Goal: Task Accomplishment & Management: Manage account settings

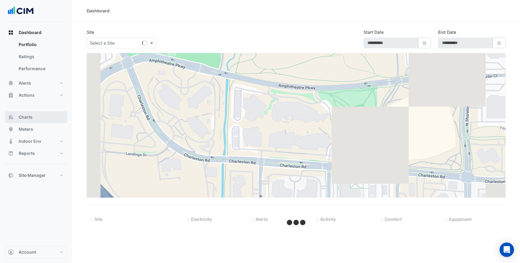
click at [49, 115] on button "Charts" at bounding box center [36, 117] width 63 height 12
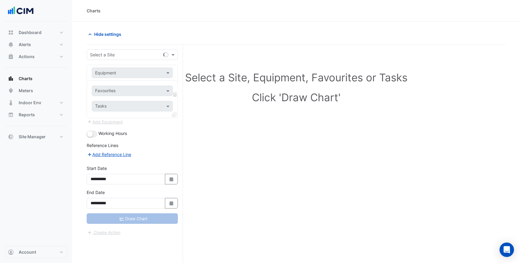
click at [126, 61] on form "**********" at bounding box center [132, 142] width 91 height 186
click at [127, 57] on div "Select a Site" at bounding box center [124, 54] width 74 height 6
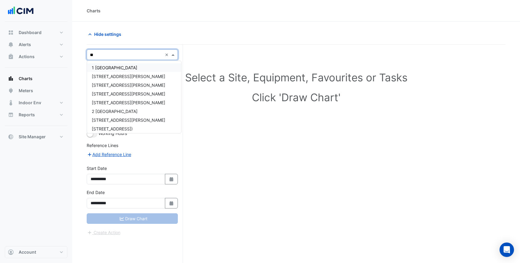
type input "*"
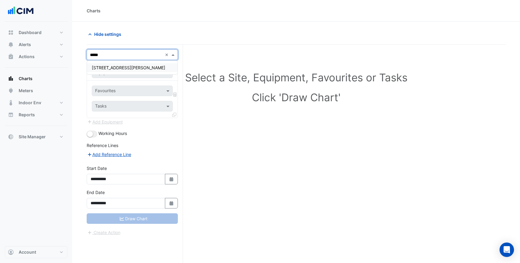
type input "******"
click at [116, 70] on span "[STREET_ADDRESS][PERSON_NAME]" at bounding box center [128, 67] width 73 height 5
click at [117, 74] on input "text" at bounding box center [126, 73] width 62 height 6
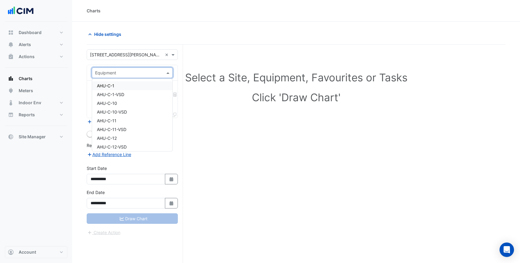
click at [118, 84] on div "AHU-C-1" at bounding box center [132, 85] width 80 height 9
click at [117, 92] on input "text" at bounding box center [128, 91] width 67 height 6
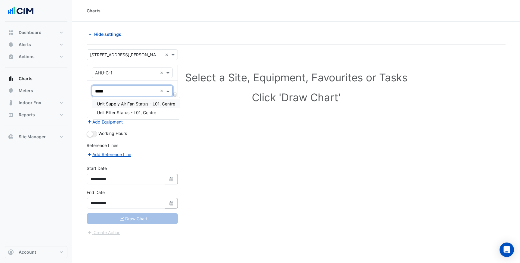
type input "******"
click at [118, 102] on span "Unit Supply Air Fan Status - L01, Centre" at bounding box center [136, 103] width 78 height 5
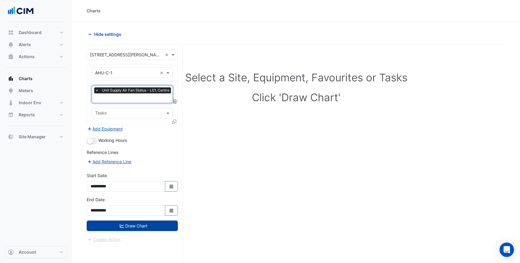
click at [106, 224] on button "Draw Chart" at bounding box center [132, 225] width 91 height 11
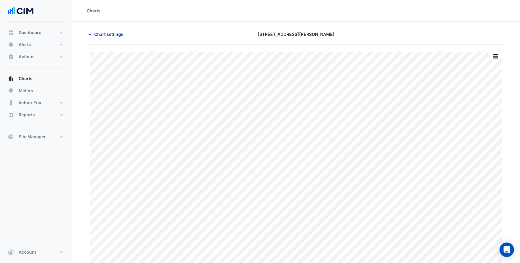
click at [93, 33] on icon "button" at bounding box center [90, 34] width 6 height 6
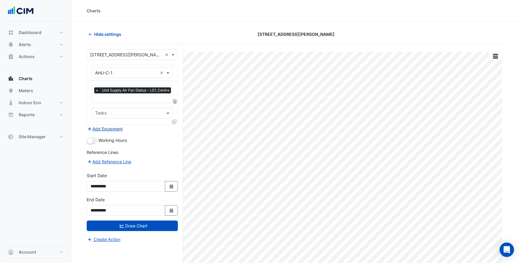
click at [115, 128] on button "Add Equipment" at bounding box center [105, 128] width 36 height 7
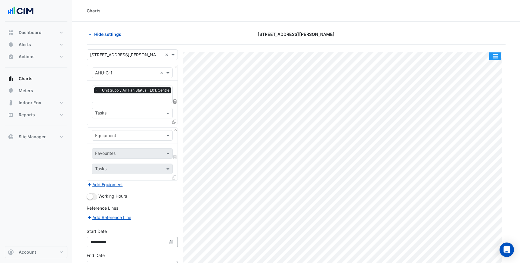
click at [494, 57] on button "button" at bounding box center [495, 56] width 12 height 8
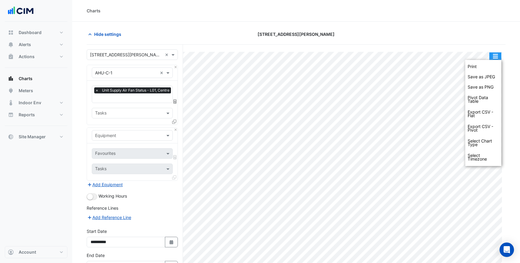
click at [494, 57] on button "button" at bounding box center [495, 56] width 12 height 8
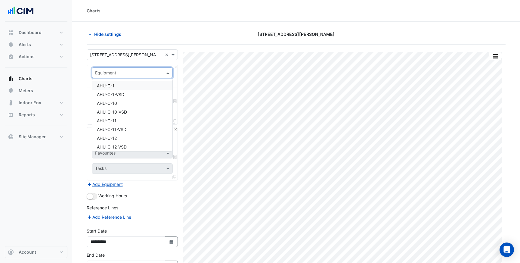
click at [160, 72] on div at bounding box center [132, 72] width 80 height 7
click at [163, 72] on div at bounding box center [132, 72] width 80 height 7
click at [167, 73] on span at bounding box center [169, 73] width 8 height 6
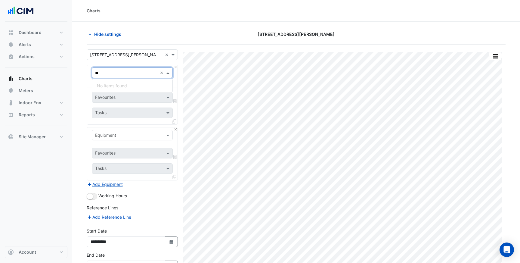
type input "*"
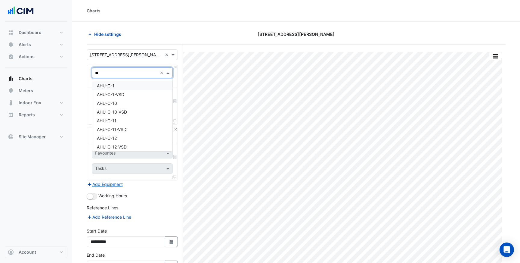
type input "***"
click at [155, 83] on div "AHU-C-1" at bounding box center [132, 85] width 80 height 9
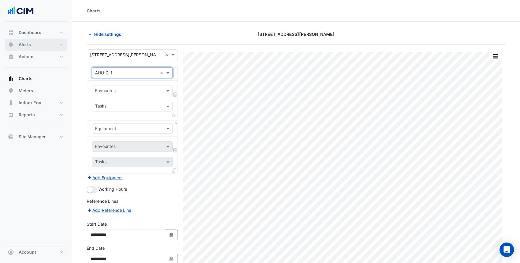
click at [57, 46] on button "Alerts" at bounding box center [36, 45] width 63 height 12
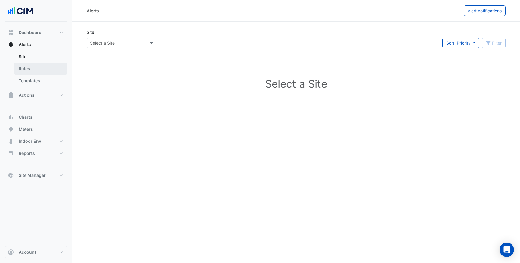
click at [37, 67] on link "Rules" at bounding box center [41, 69] width 54 height 12
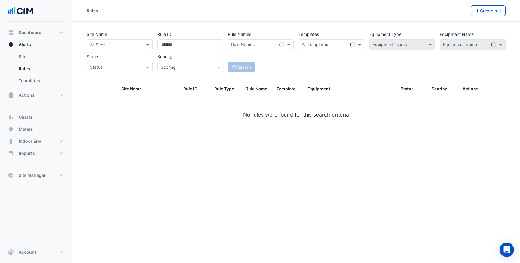
click at [106, 44] on input "text" at bounding box center [113, 45] width 47 height 6
type input "******"
click at [113, 55] on span "[STREET_ADDRESS][PERSON_NAME]" at bounding box center [128, 57] width 73 height 5
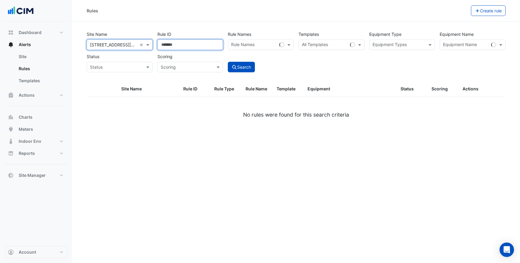
click at [185, 44] on input "Rule ID" at bounding box center [190, 44] width 66 height 11
